Goal: Navigation & Orientation: Find specific page/section

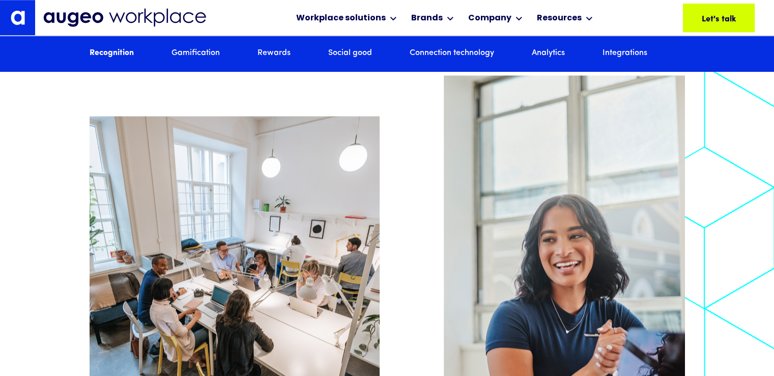
scroll to position [982, 0]
click at [440, 55] on link "Connection technology" at bounding box center [452, 53] width 85 height 11
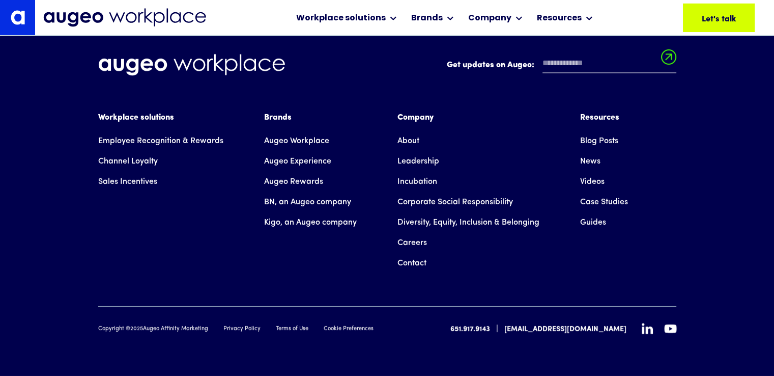
scroll to position [7252, 0]
click at [409, 240] on link "Careers" at bounding box center [413, 243] width 30 height 20
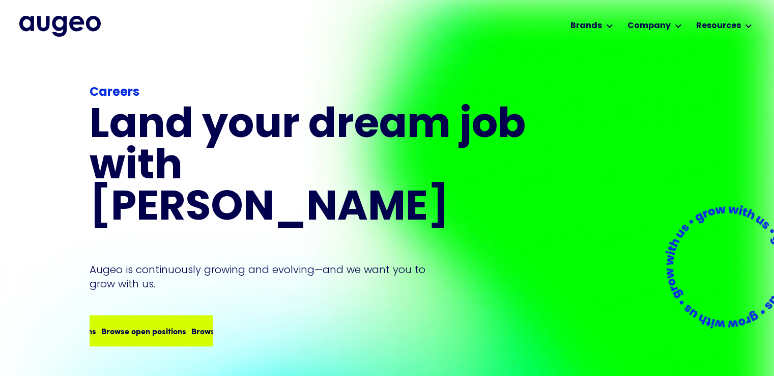
click at [157, 316] on div "Browse open positions Browse open positions Browse open positions Browse open p…" at bounding box center [151, 330] width 121 height 29
